Goal: Check status: Check status

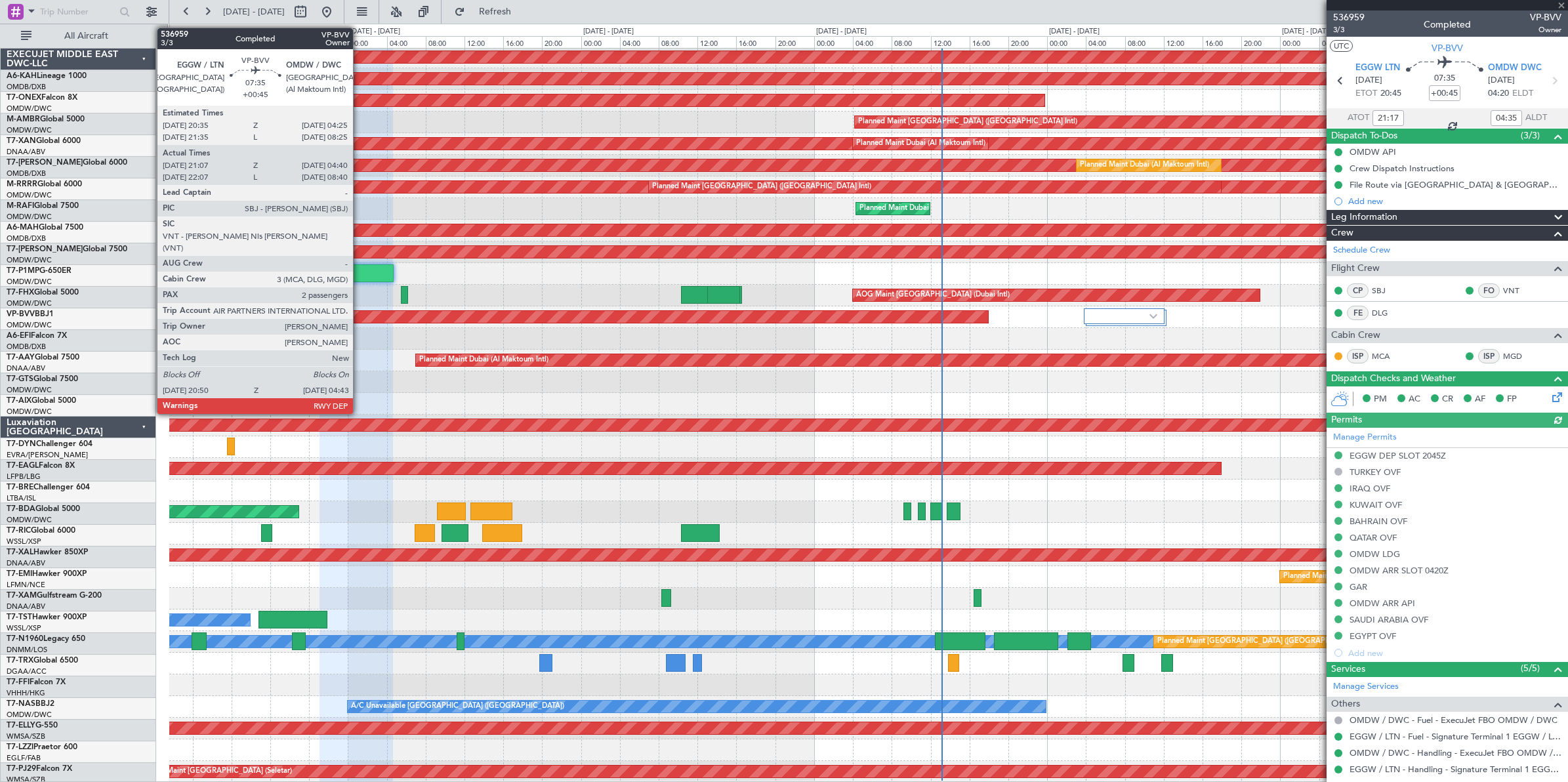
click at [361, 269] on div at bounding box center [355, 274] width 76 height 18
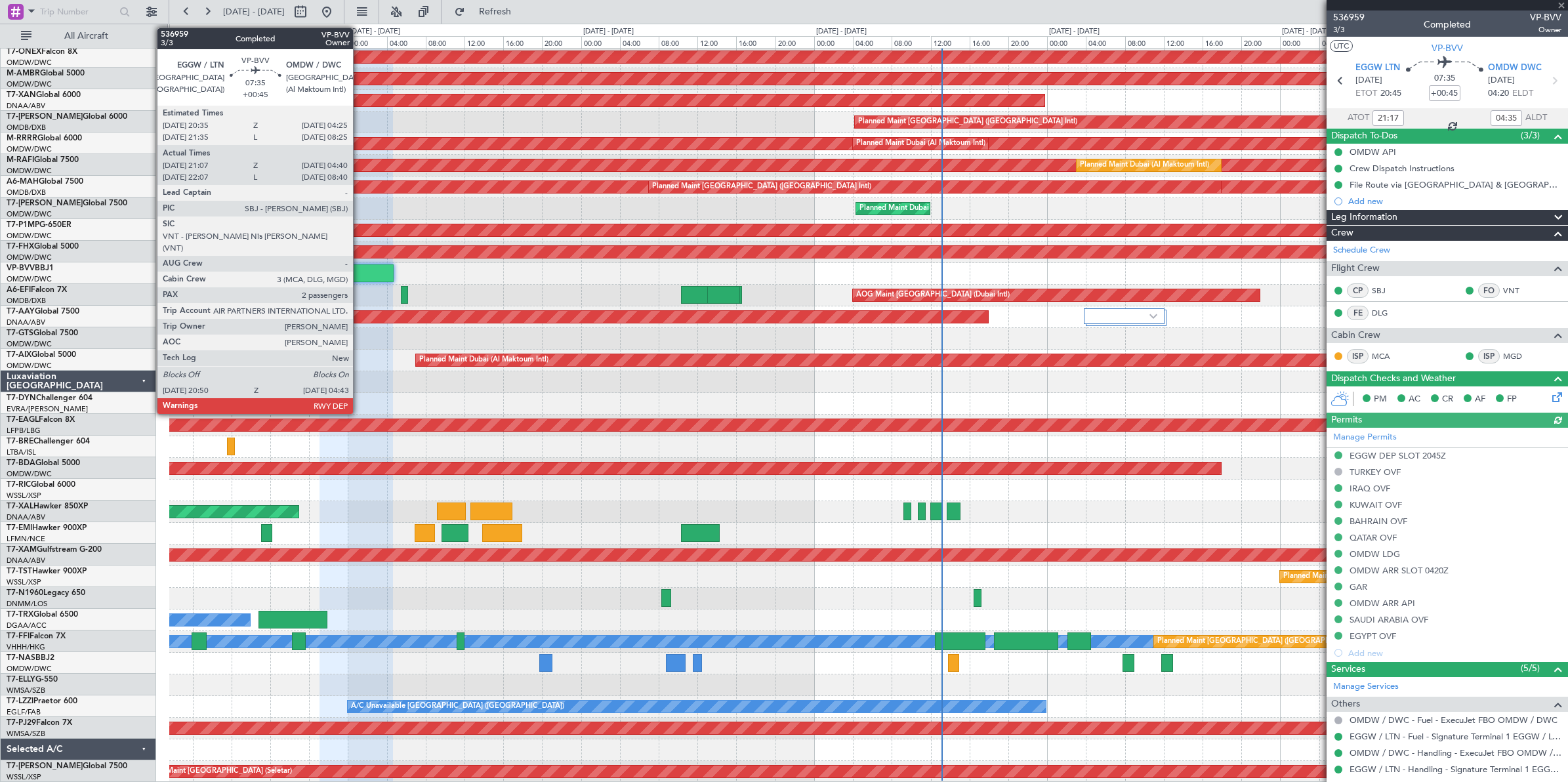
click at [361, 267] on div at bounding box center [355, 274] width 76 height 18
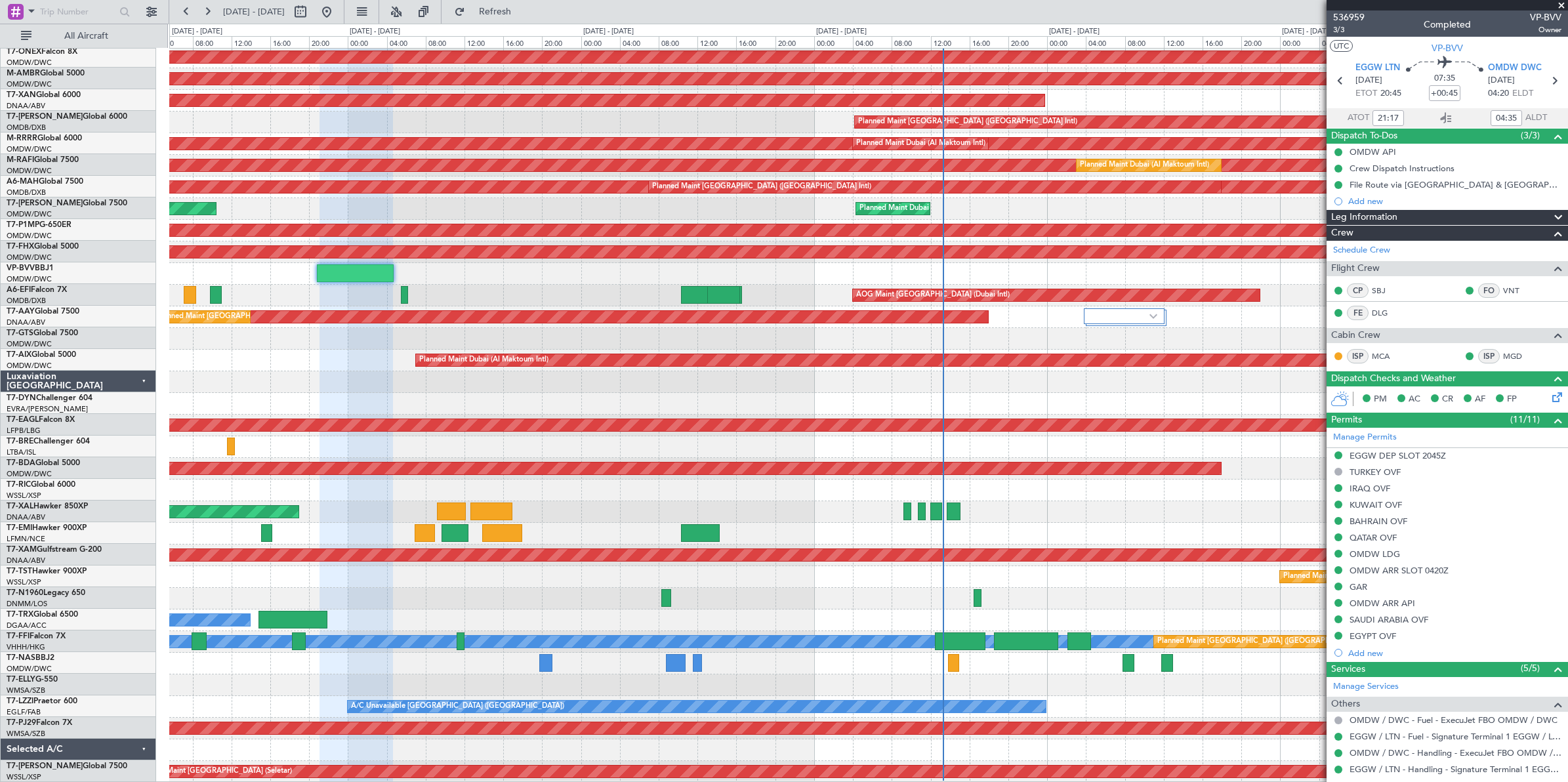
type input "[PERSON_NAME] ([PERSON_NAME])"
type input "7363"
type input "[PERSON_NAME] ([PERSON_NAME])"
type input "7363"
